Goal: Use online tool/utility

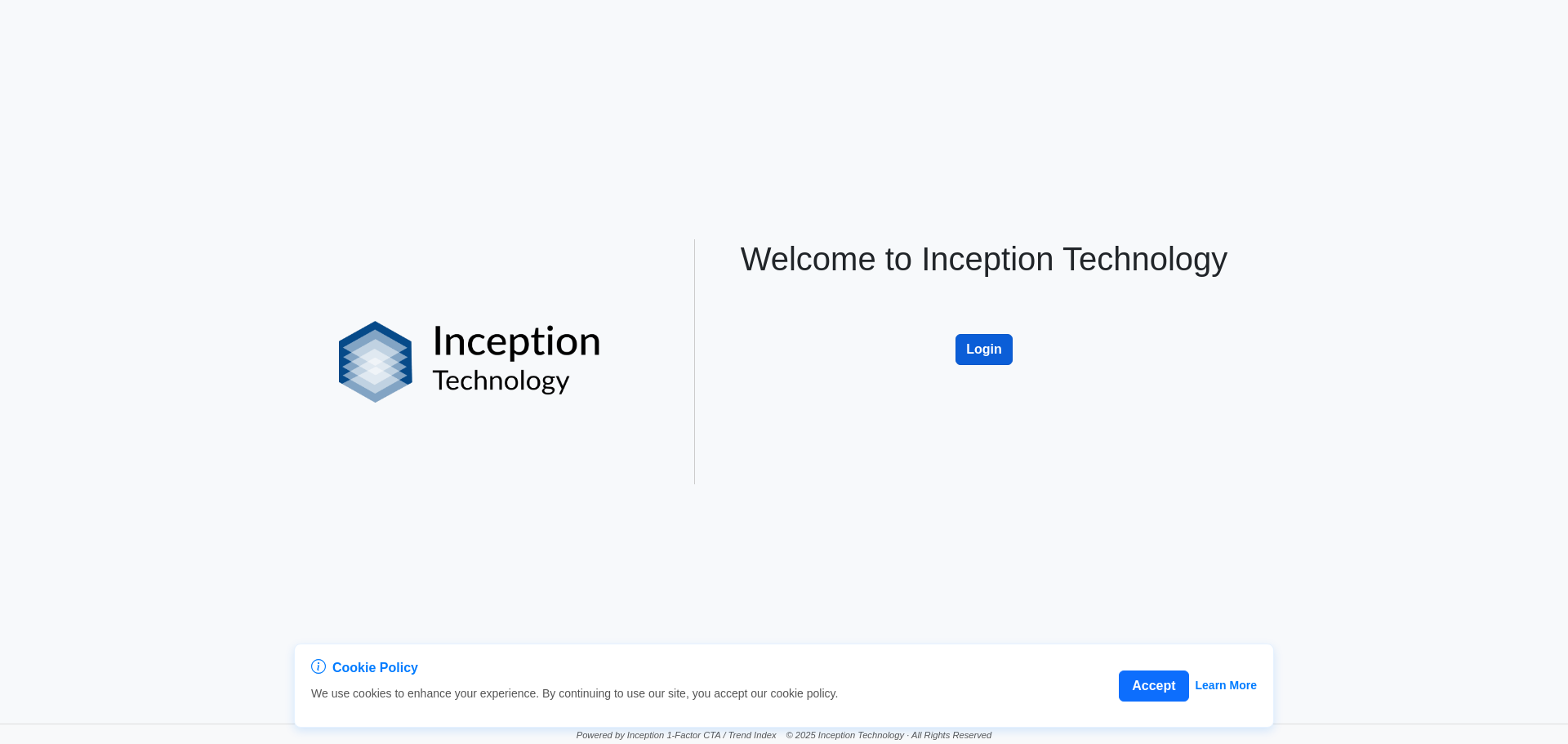
click at [982, 351] on button "Login" at bounding box center [984, 350] width 58 height 31
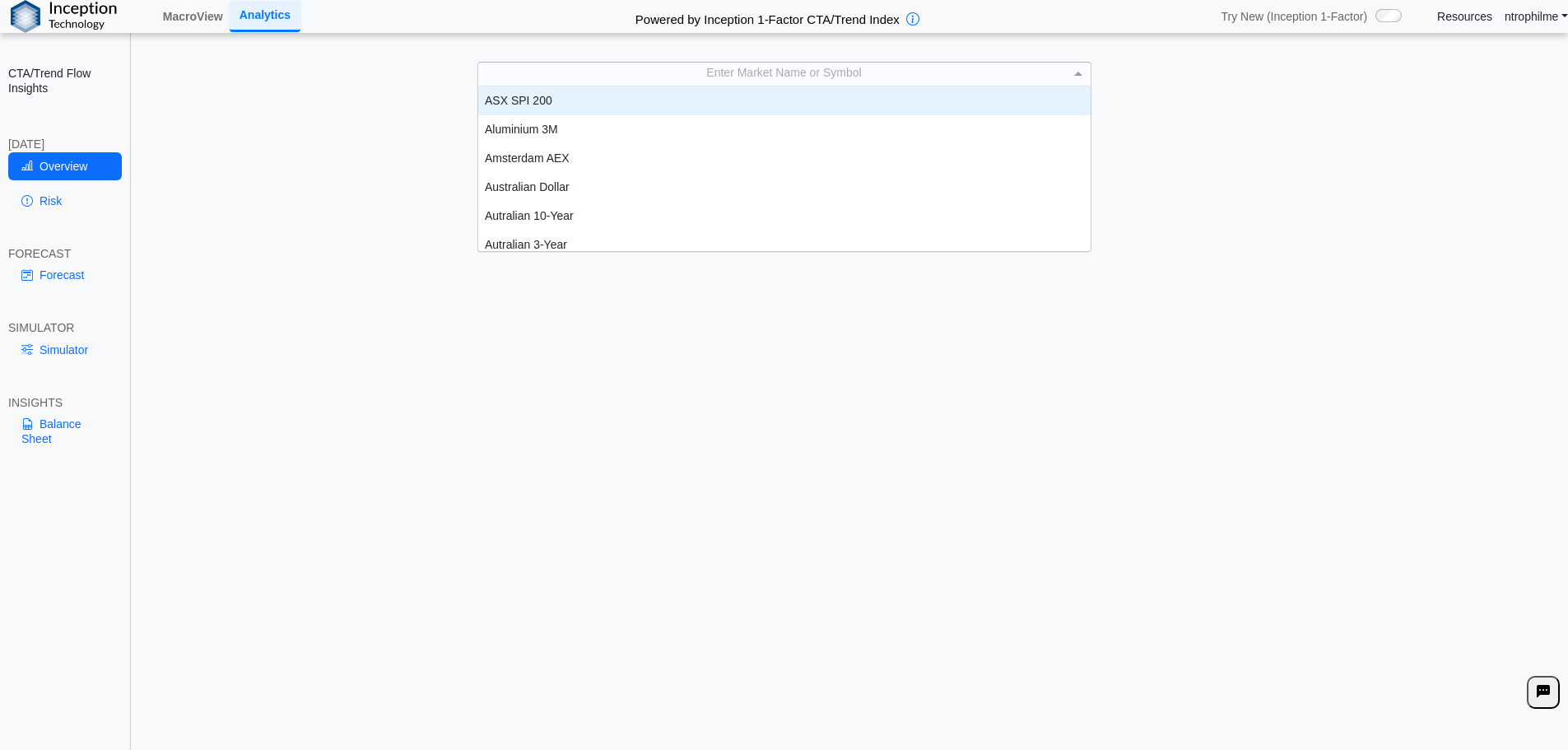
click at [770, 78] on div "Enter Market Name or Symbol" at bounding box center [784, 73] width 612 height 23
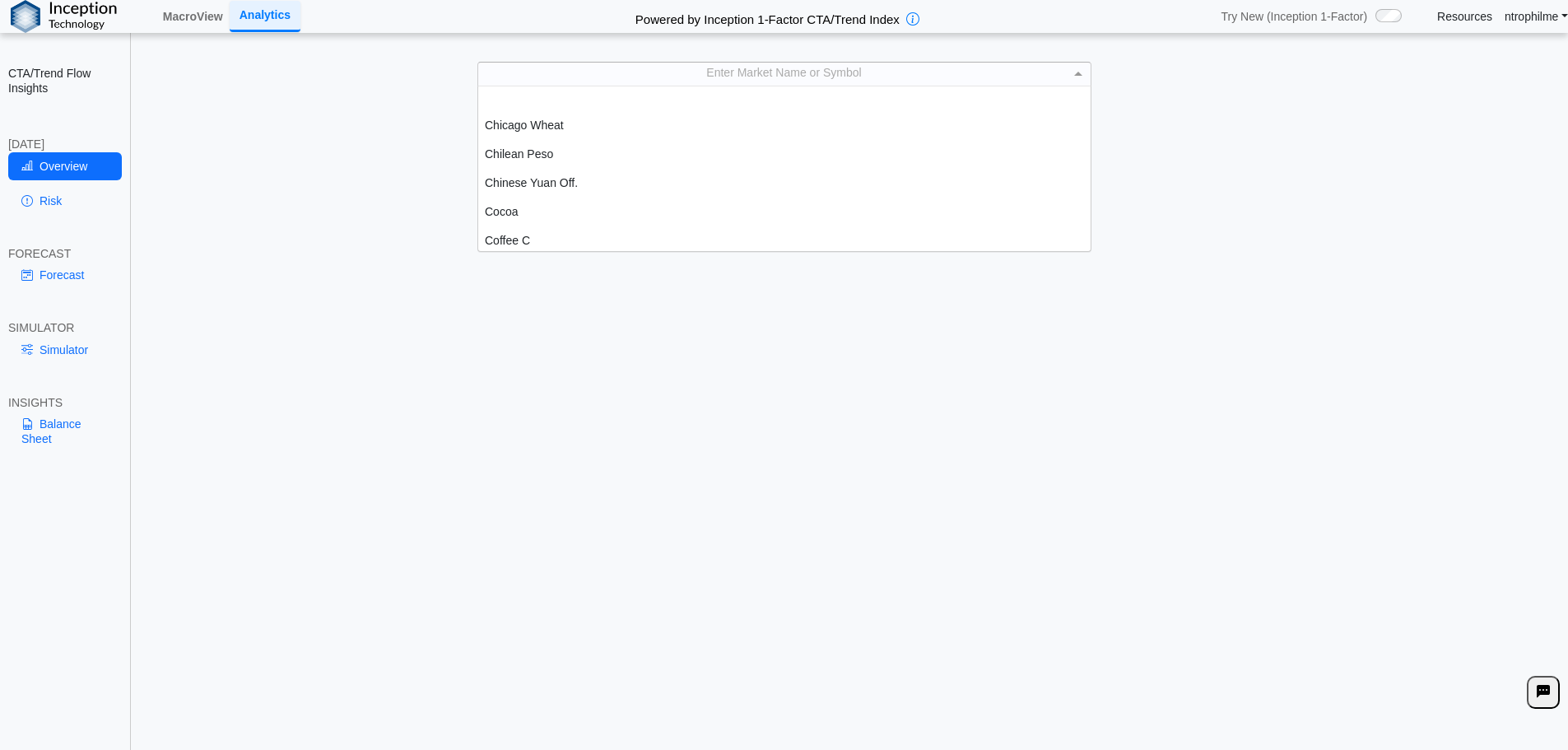
scroll to position [659, 0]
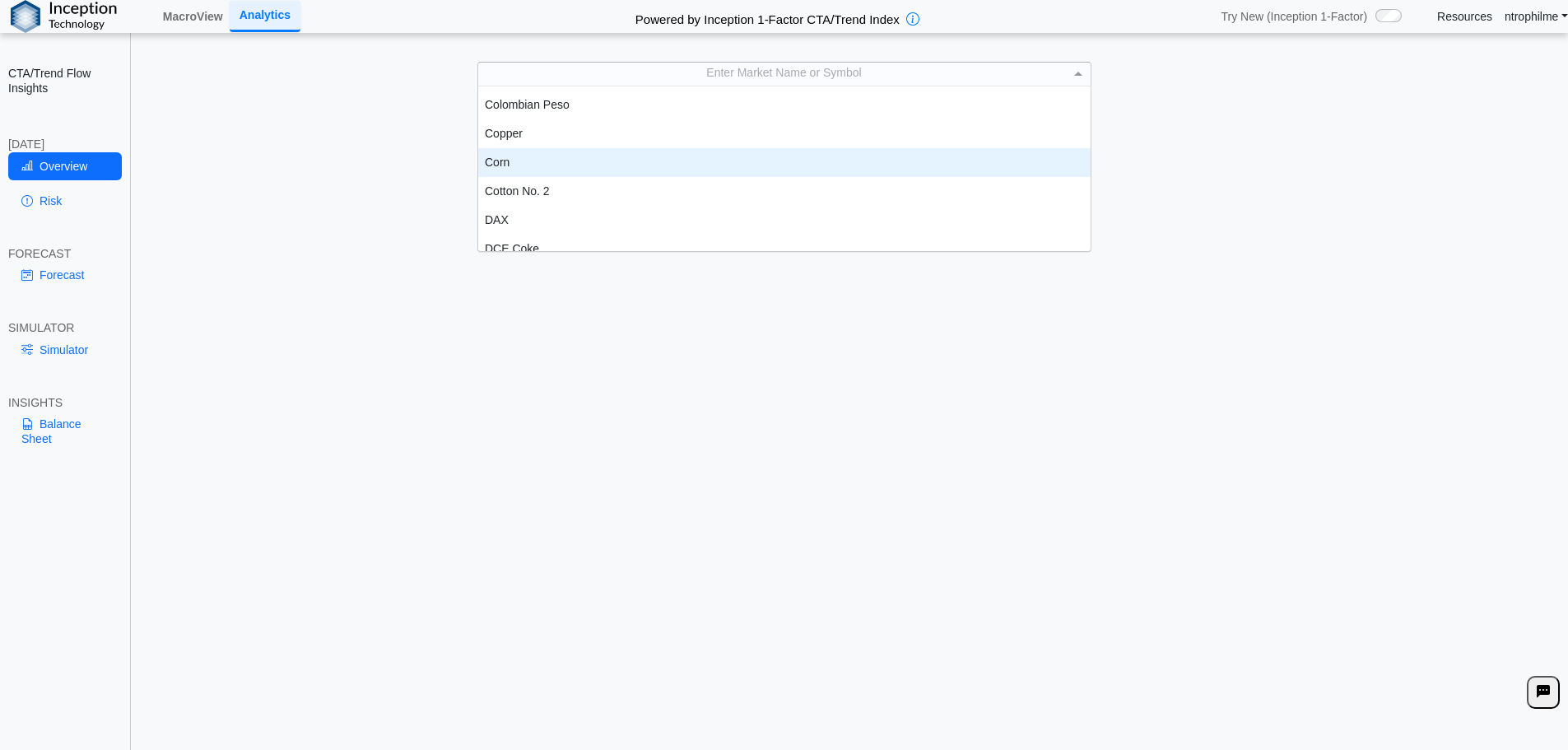
click at [540, 168] on div "Corn" at bounding box center [784, 163] width 612 height 29
